Goal: Task Accomplishment & Management: Use online tool/utility

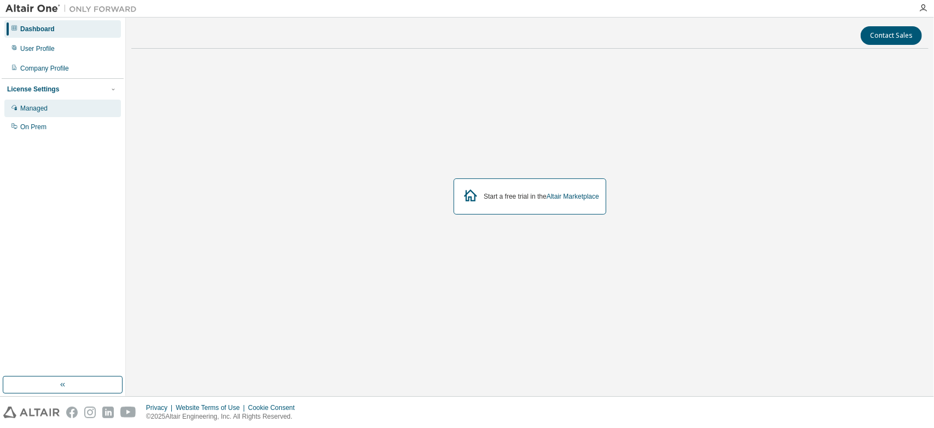
click at [42, 106] on div "Managed" at bounding box center [33, 108] width 27 height 9
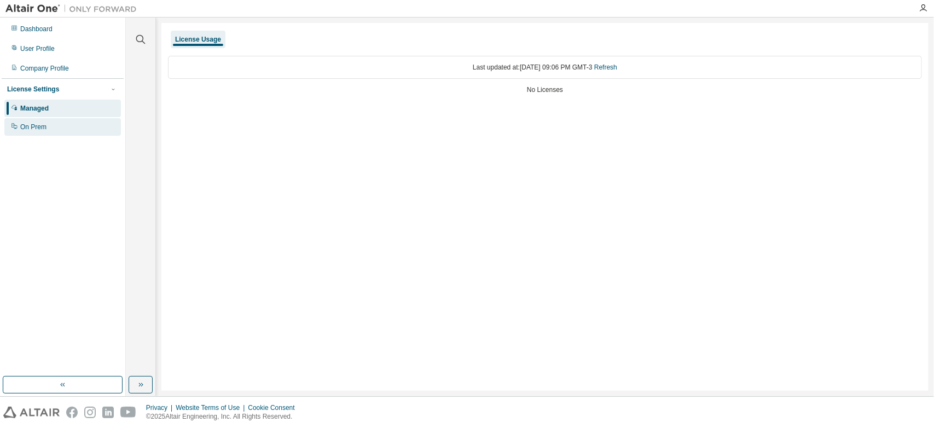
click at [54, 126] on div "On Prem" at bounding box center [62, 127] width 117 height 18
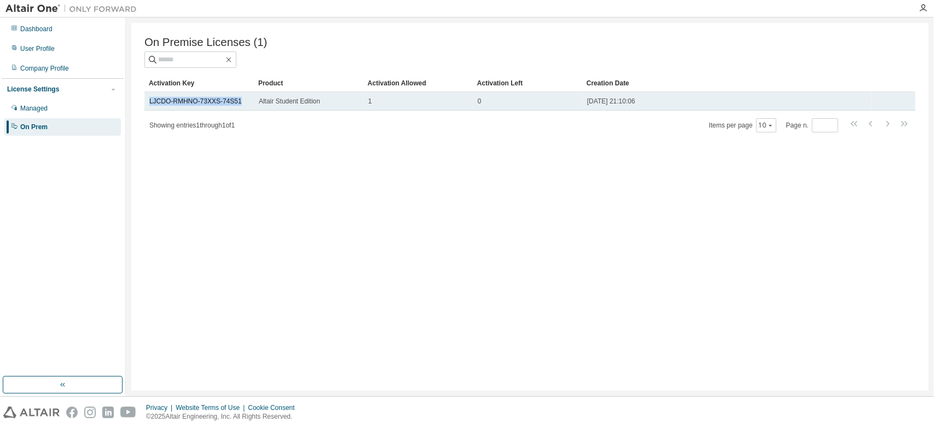
drag, startPoint x: 148, startPoint y: 103, endPoint x: 237, endPoint y: 105, distance: 89.7
click at [237, 105] on td "LJCDO-RMHNO-73XXS-74S51" at bounding box center [198, 101] width 109 height 19
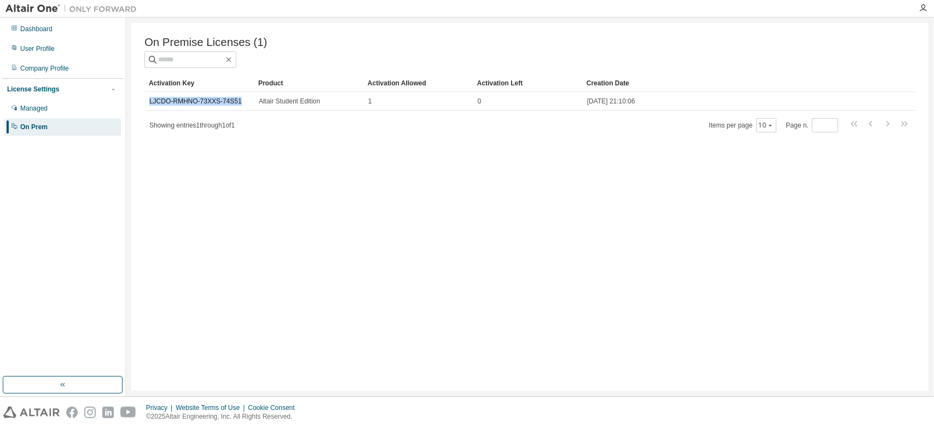
copy link "LJCDO-RMHNO-73XXS-74S51"
click at [349, 205] on div "On Premise Licenses (1) Clear Load Save Save As Field Operator Value Select fil…" at bounding box center [529, 207] width 797 height 368
click at [470, 209] on div "On Premise Licenses (1) Clear Load Save Save As Field Operator Value Select fil…" at bounding box center [529, 207] width 797 height 368
click at [311, 205] on div "On Premise Licenses (1) Clear Load Save Save As Field Operator Value Select fil…" at bounding box center [529, 207] width 797 height 368
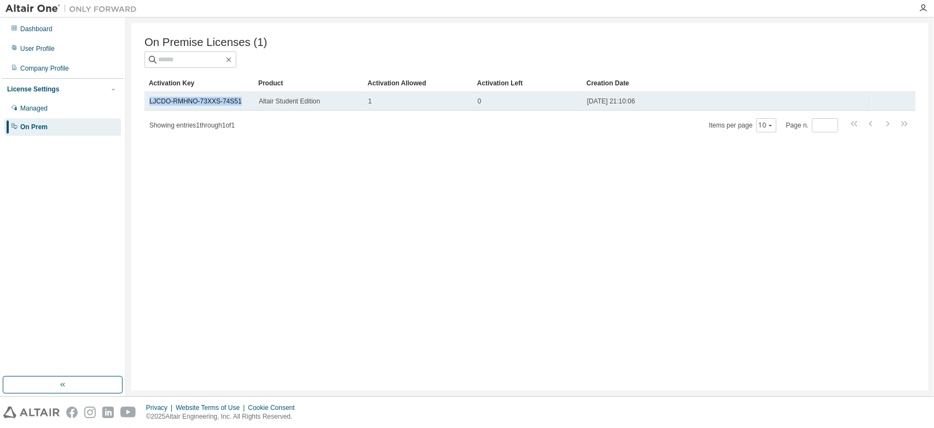
drag, startPoint x: 241, startPoint y: 103, endPoint x: 147, endPoint y: 98, distance: 94.2
click at [147, 98] on td "LJCDO-RMHNO-73XXS-74S51" at bounding box center [198, 101] width 109 height 19
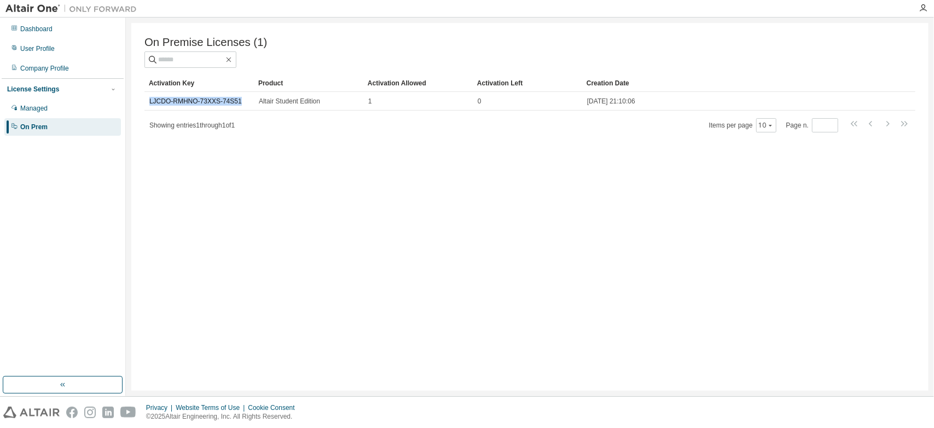
copy link "LJCDO-RMHNO-73XXS-74S51"
click at [221, 202] on div "On Premise Licenses (1) Clear Load Save Save As Field Operator Value Select fil…" at bounding box center [529, 207] width 797 height 368
click at [43, 27] on div "Dashboard" at bounding box center [36, 29] width 32 height 9
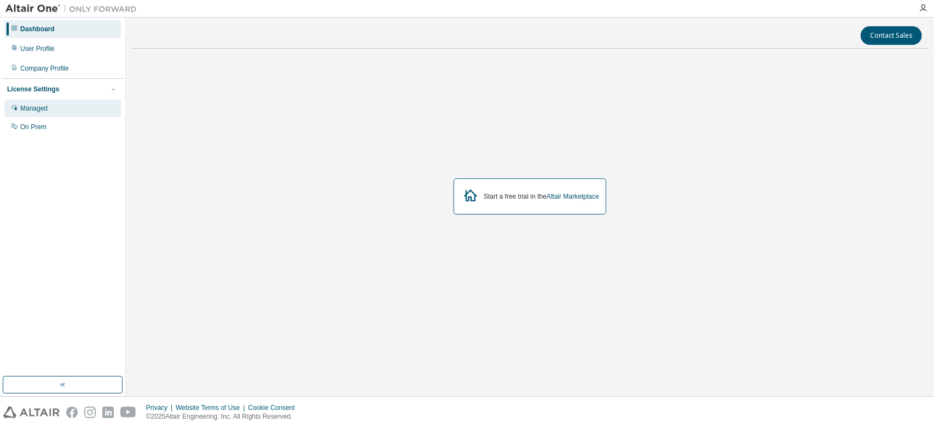
click at [31, 107] on div "Managed" at bounding box center [33, 108] width 27 height 9
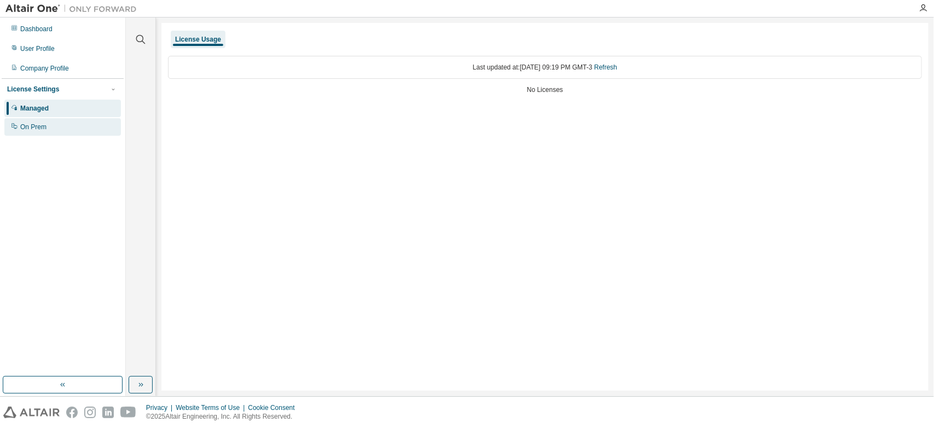
click at [31, 127] on div "On Prem" at bounding box center [33, 127] width 26 height 9
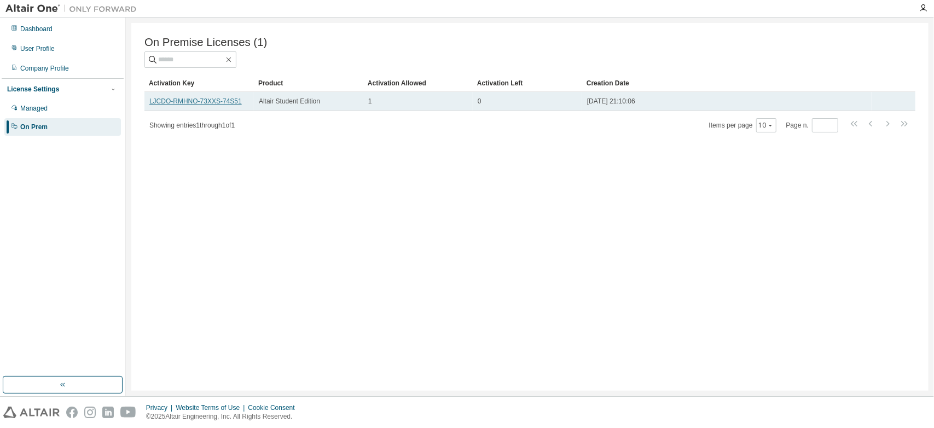
click at [167, 104] on link "LJCDO-RMHNO-73XXS-74S51" at bounding box center [195, 101] width 92 height 8
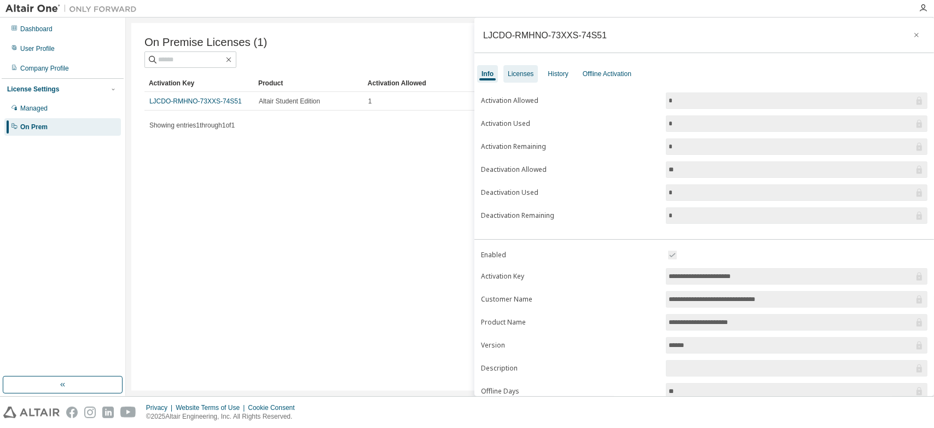
click at [514, 73] on div "Licenses" at bounding box center [521, 73] width 26 height 9
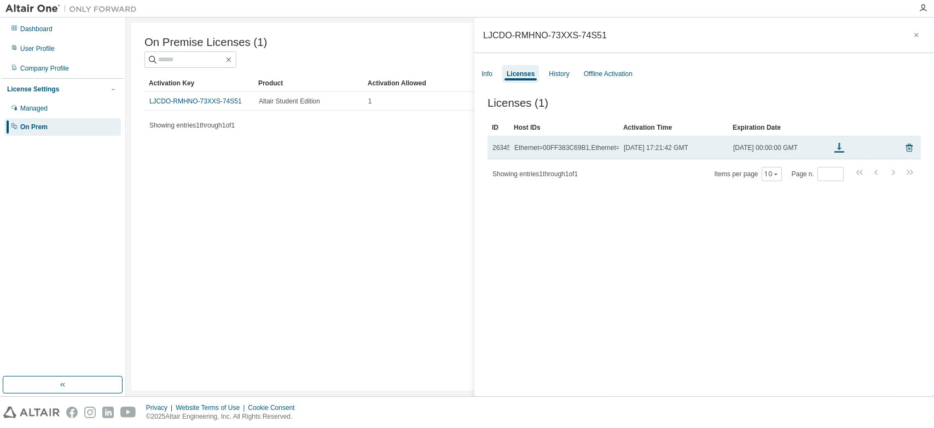
click at [838, 150] on icon at bounding box center [839, 149] width 5 height 3
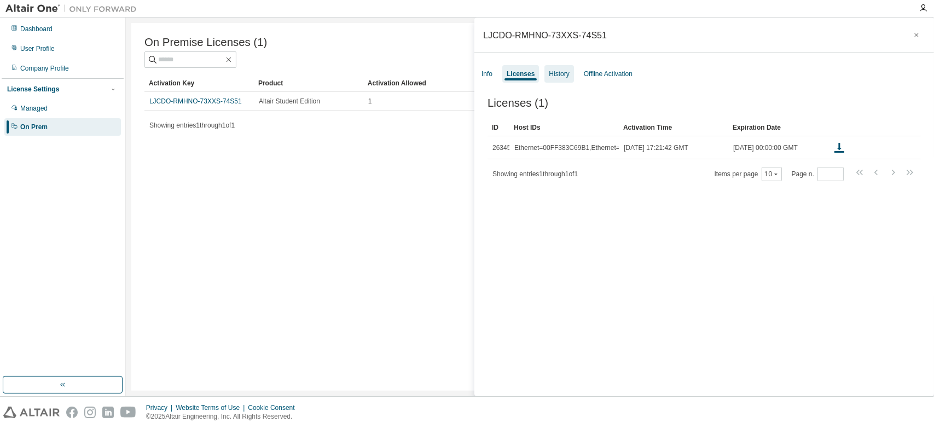
click at [557, 79] on div "History" at bounding box center [558, 74] width 29 height 18
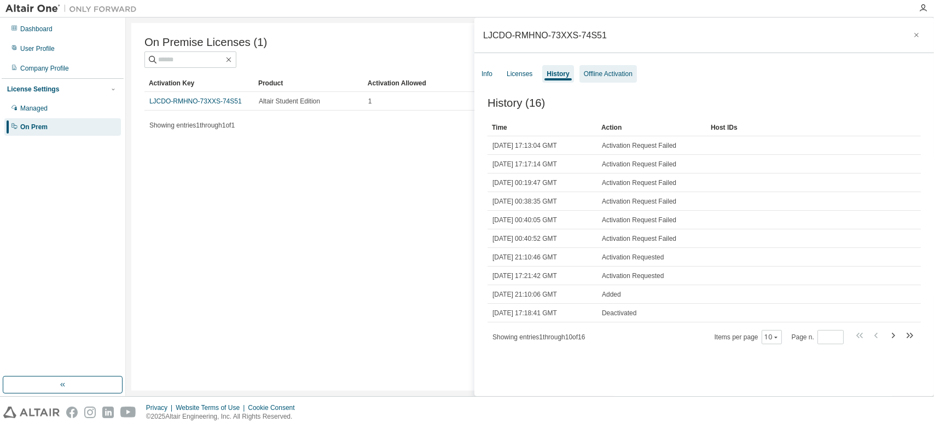
click at [592, 72] on div "Offline Activation" at bounding box center [608, 73] width 49 height 9
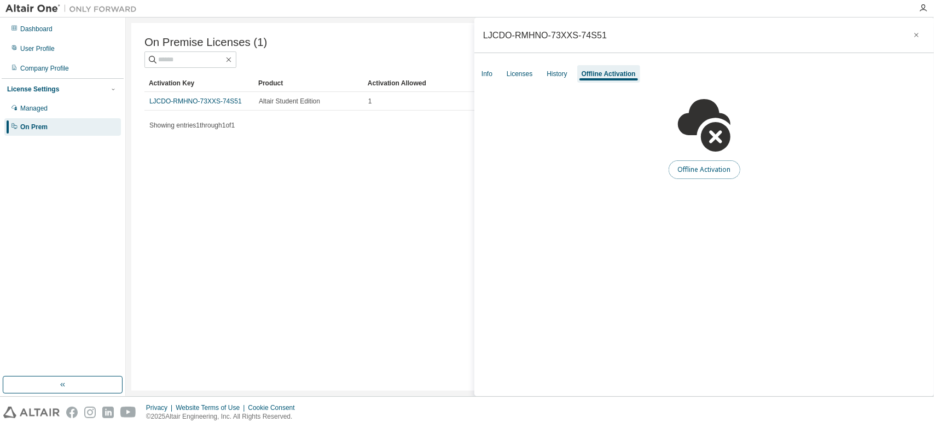
click at [695, 169] on button "Offline Activation" at bounding box center [705, 169] width 72 height 19
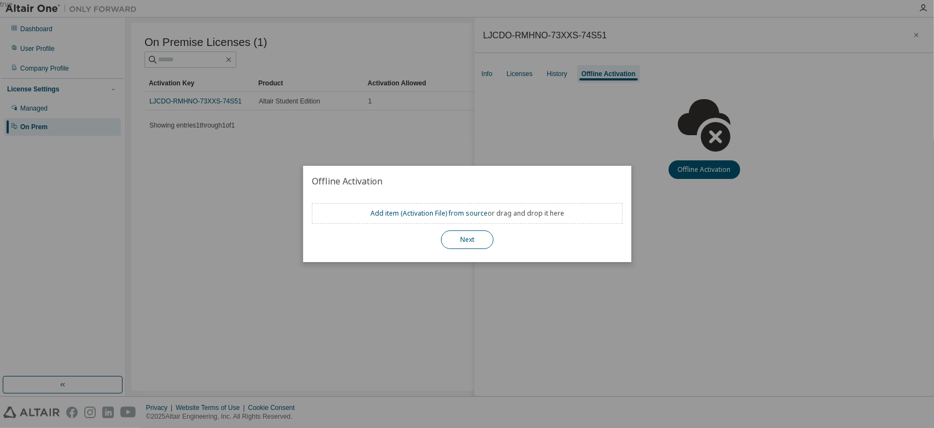
click at [463, 235] on button "Next" at bounding box center [467, 239] width 53 height 19
click at [410, 216] on link "Add item ( Activation File ) from source" at bounding box center [428, 212] width 117 height 9
click at [694, 57] on div "true" at bounding box center [467, 214] width 934 height 428
